Goal: Information Seeking & Learning: Learn about a topic

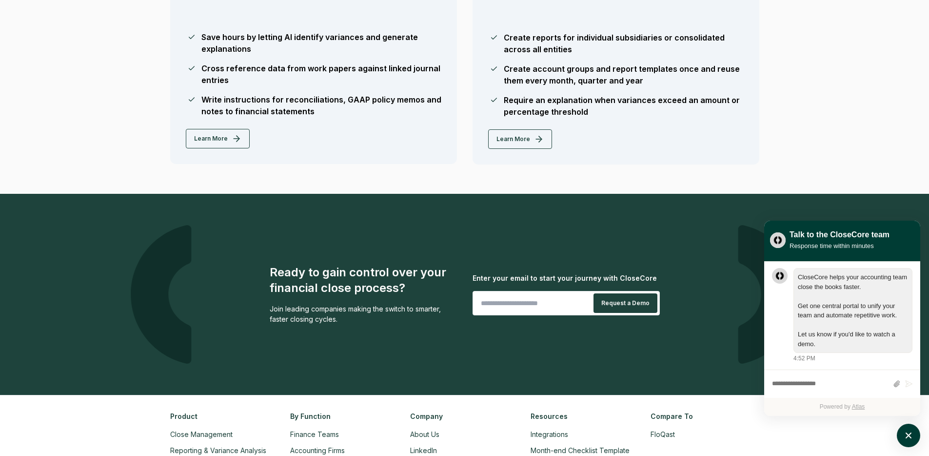
scroll to position [2243, 0]
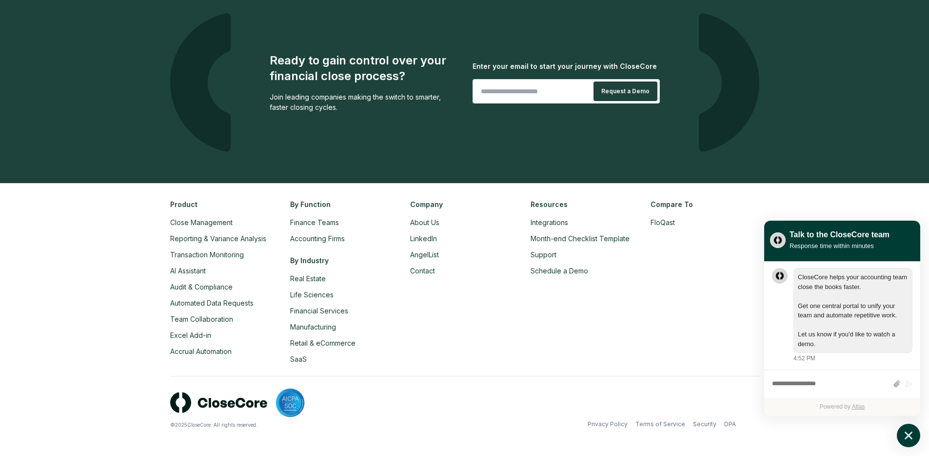
click at [912, 438] on icon "atlas-launcher" at bounding box center [909, 435] width 8 height 8
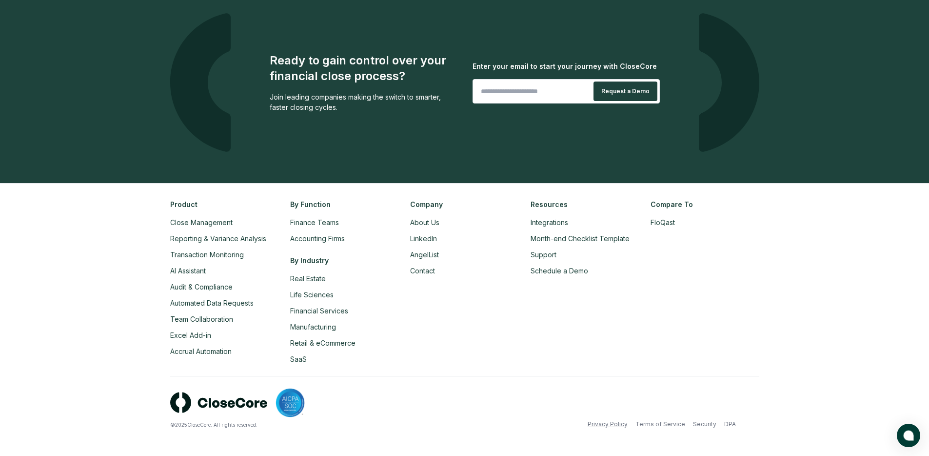
click at [612, 422] on link "Privacy Policy" at bounding box center [608, 423] width 40 height 9
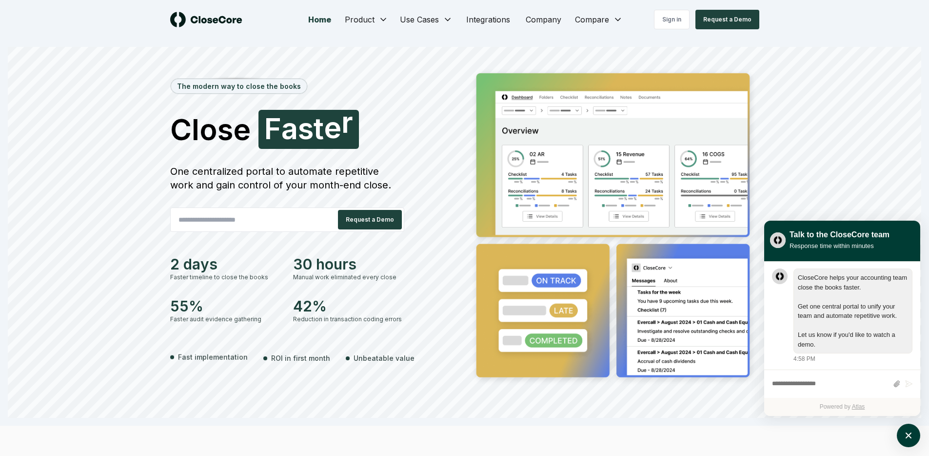
scroll to position [0, 0]
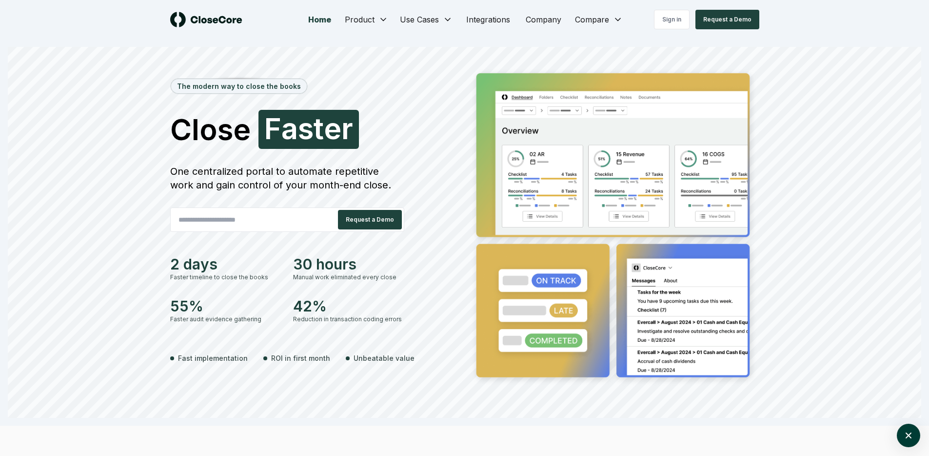
scroll to position [0, 0]
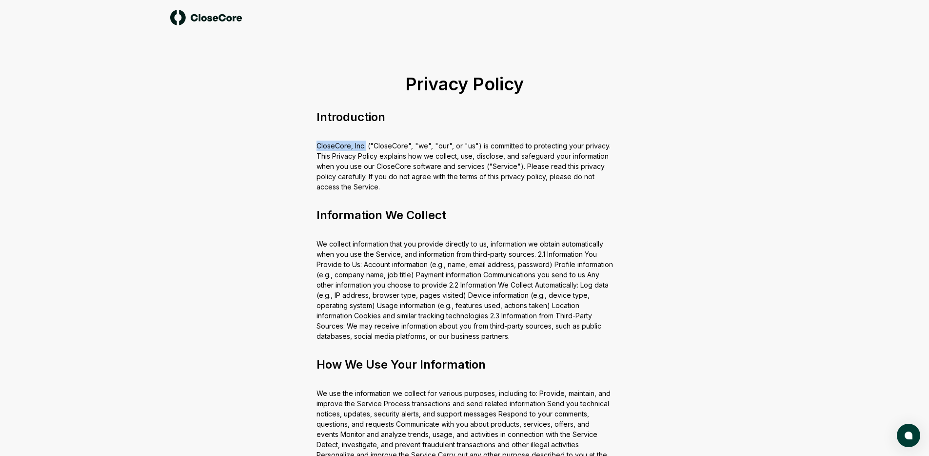
drag, startPoint x: 308, startPoint y: 147, endPoint x: 365, endPoint y: 149, distance: 57.6
copy div "CloseCore, Inc."
